Goal: Task Accomplishment & Management: Use online tool/utility

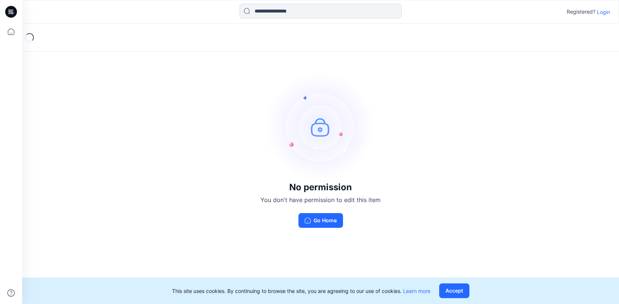
click at [602, 12] on p "Login" at bounding box center [603, 12] width 13 height 8
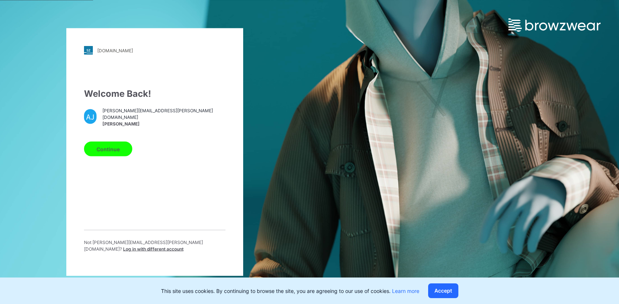
click at [106, 153] on button "Continue" at bounding box center [108, 149] width 48 height 15
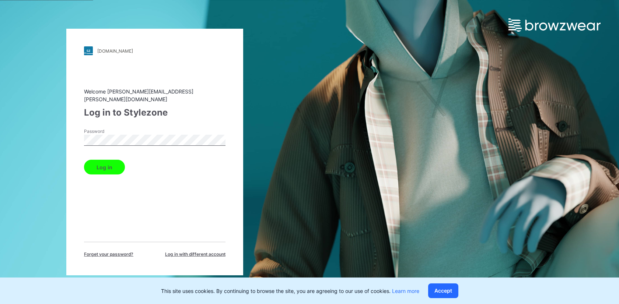
click at [106, 168] on button "Log in" at bounding box center [104, 167] width 41 height 15
